Goal: Task Accomplishment & Management: Manage account settings

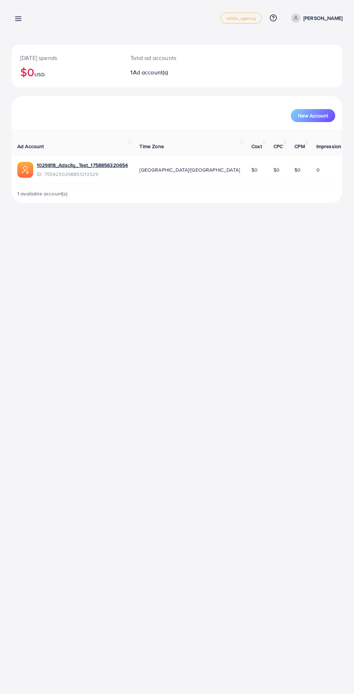
click at [18, 21] on line at bounding box center [19, 21] width 6 height 0
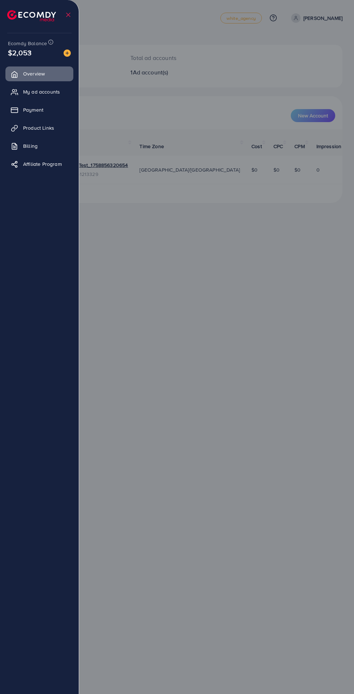
click at [66, 53] on img at bounding box center [67, 52] width 7 height 7
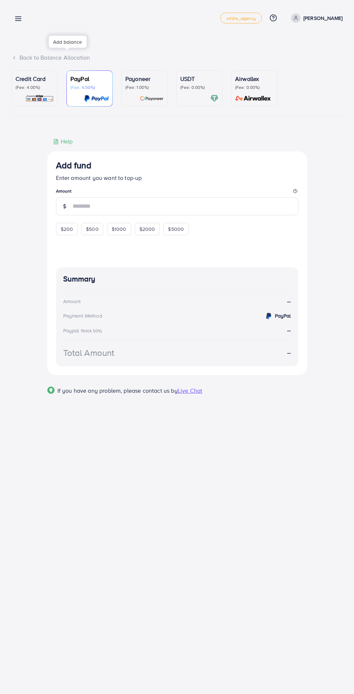
click at [38, 90] on p "(Fee: 4.00%)" at bounding box center [35, 87] width 38 height 6
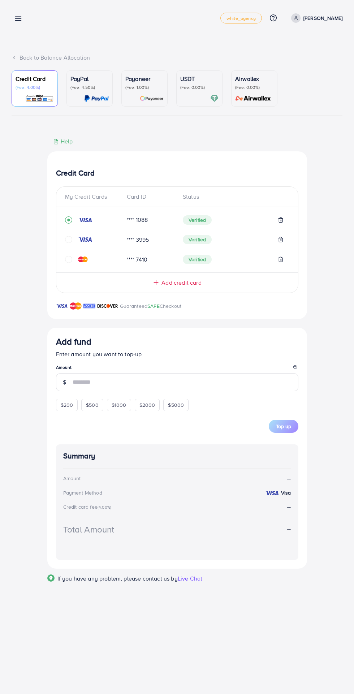
click at [199, 287] on span "Add credit card" at bounding box center [181, 282] width 40 height 8
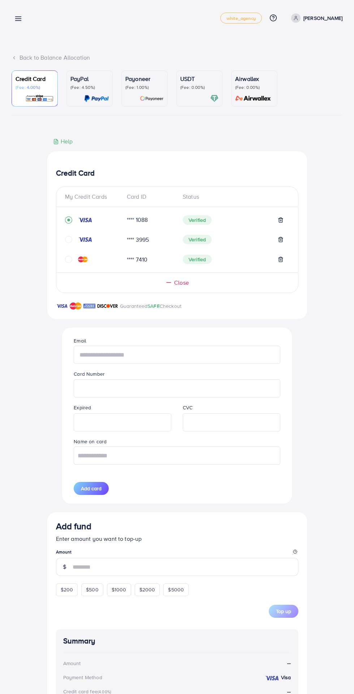
click at [216, 358] on input "text" at bounding box center [177, 355] width 206 height 18
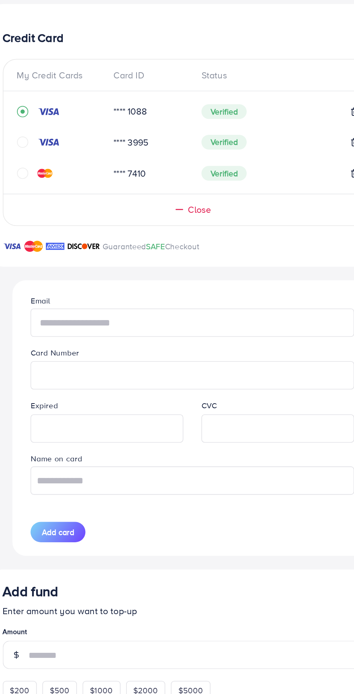
type input "**********"
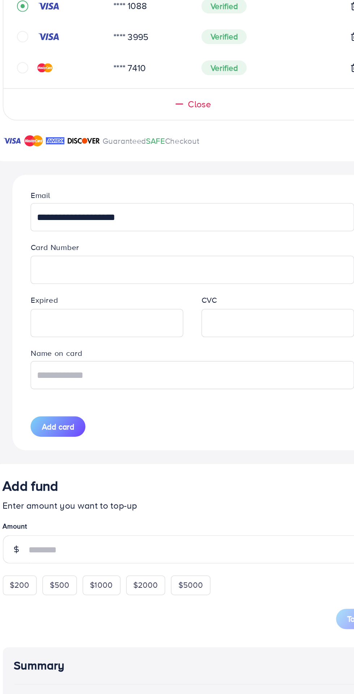
click at [236, 430] on iframe at bounding box center [232, 422] width 90 height 16
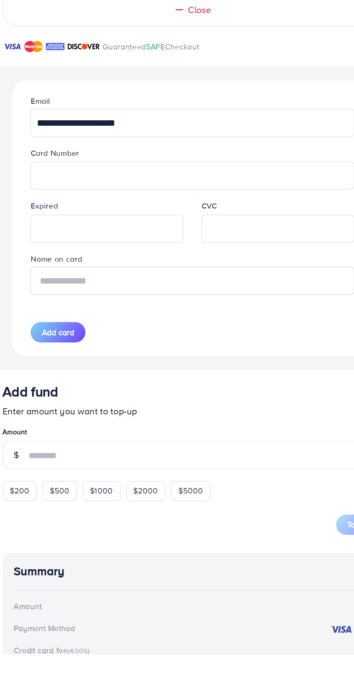
click at [93, 457] on input "text" at bounding box center [177, 455] width 206 height 18
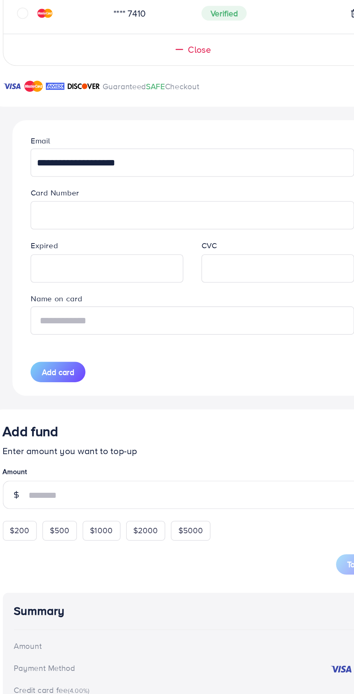
click at [91, 456] on input "text" at bounding box center [177, 455] width 206 height 18
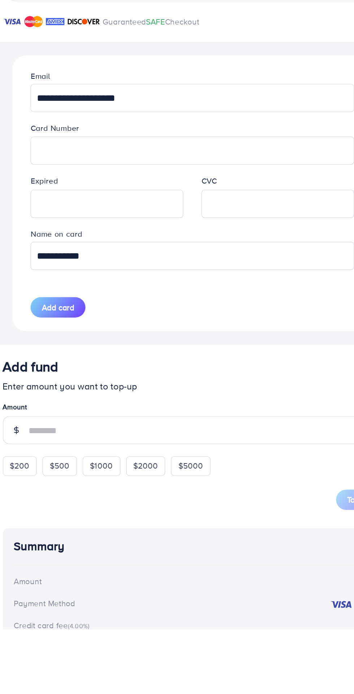
type input "**********"
click at [90, 492] on span "Add card" at bounding box center [91, 488] width 21 height 7
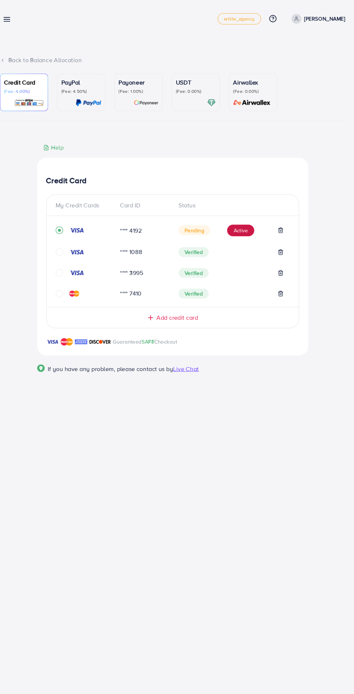
click at [234, 224] on button "Active" at bounding box center [242, 221] width 26 height 12
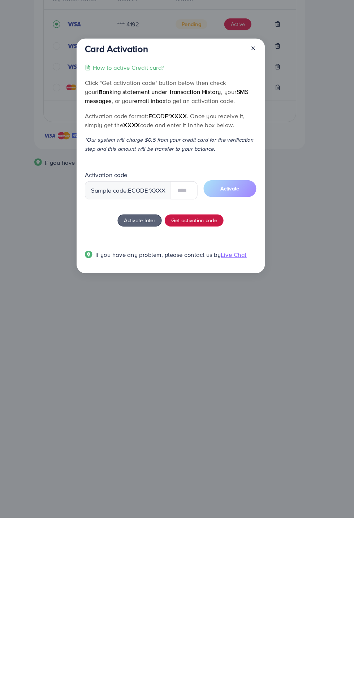
click at [213, 412] on span "Get activation code" at bounding box center [200, 409] width 44 height 8
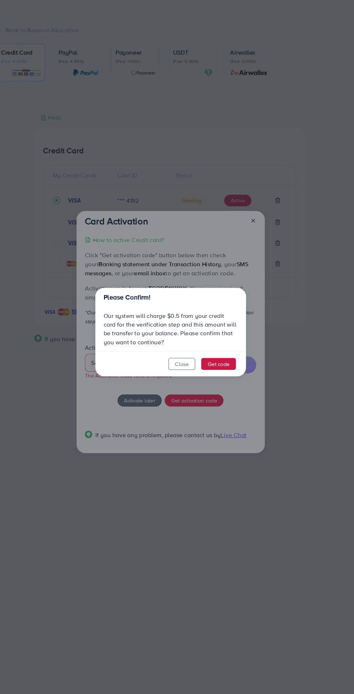
click at [235, 377] on button "Get code" at bounding box center [223, 378] width 33 height 12
